Goal: Transaction & Acquisition: Download file/media

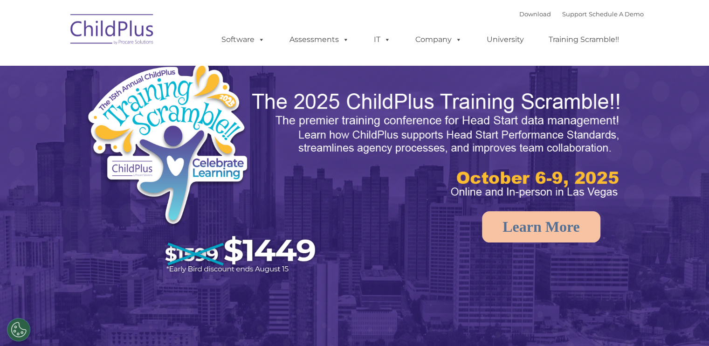
select select "MEDIUM"
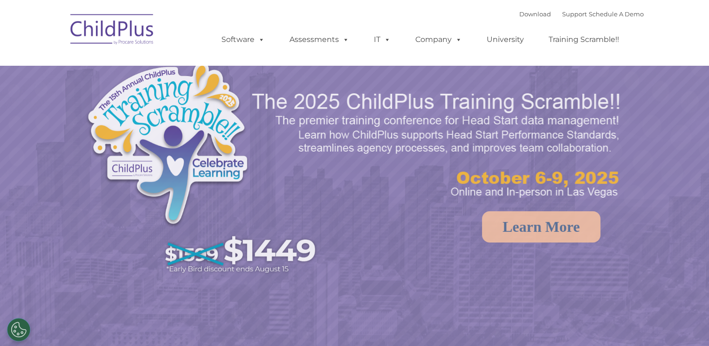
select select "MEDIUM"
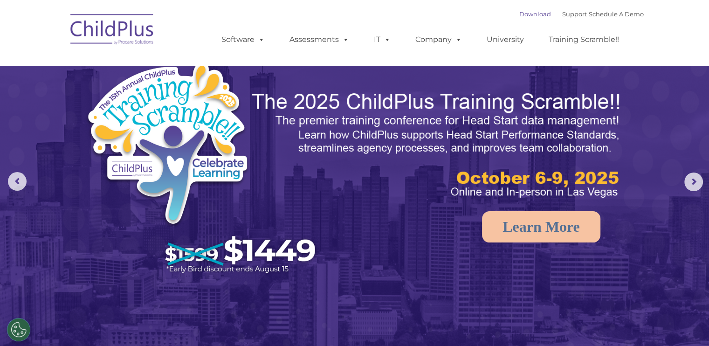
click at [522, 14] on link "Download" at bounding box center [535, 13] width 32 height 7
